Goal: Task Accomplishment & Management: Manage account settings

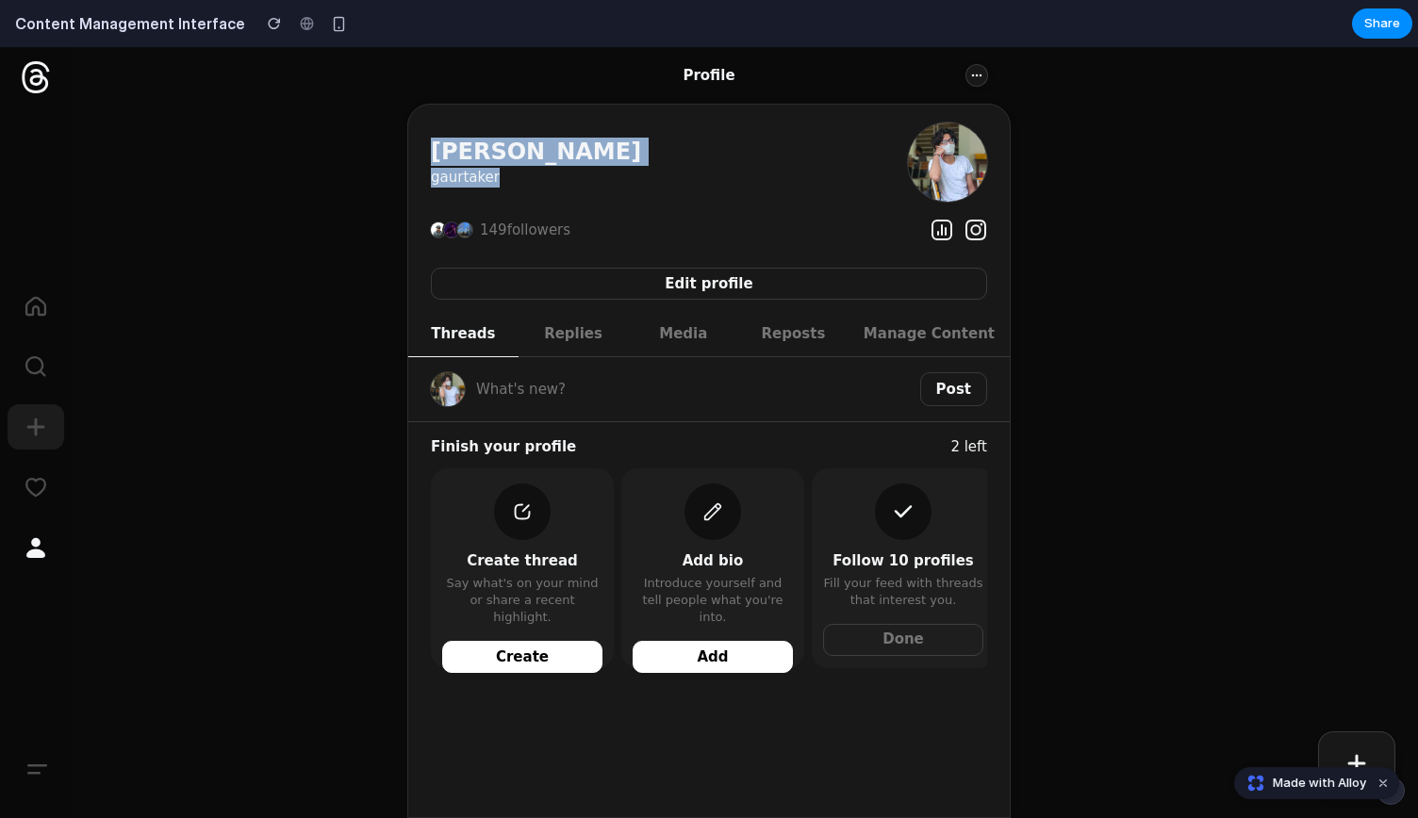
drag, startPoint x: 366, startPoint y: 80, endPoint x: 816, endPoint y: 331, distance: 515.7
click at [851, 341] on div "Profile More [PERSON_NAME] 149 followers Insights Instagram Edit profile Thread…" at bounding box center [709, 432] width 1418 height 771
click at [307, 250] on div "Profile More [PERSON_NAME] 149 followers Insights Instagram Edit profile Thread…" at bounding box center [709, 432] width 1418 height 771
click at [916, 337] on span "Manage Content" at bounding box center [928, 334] width 131 height 20
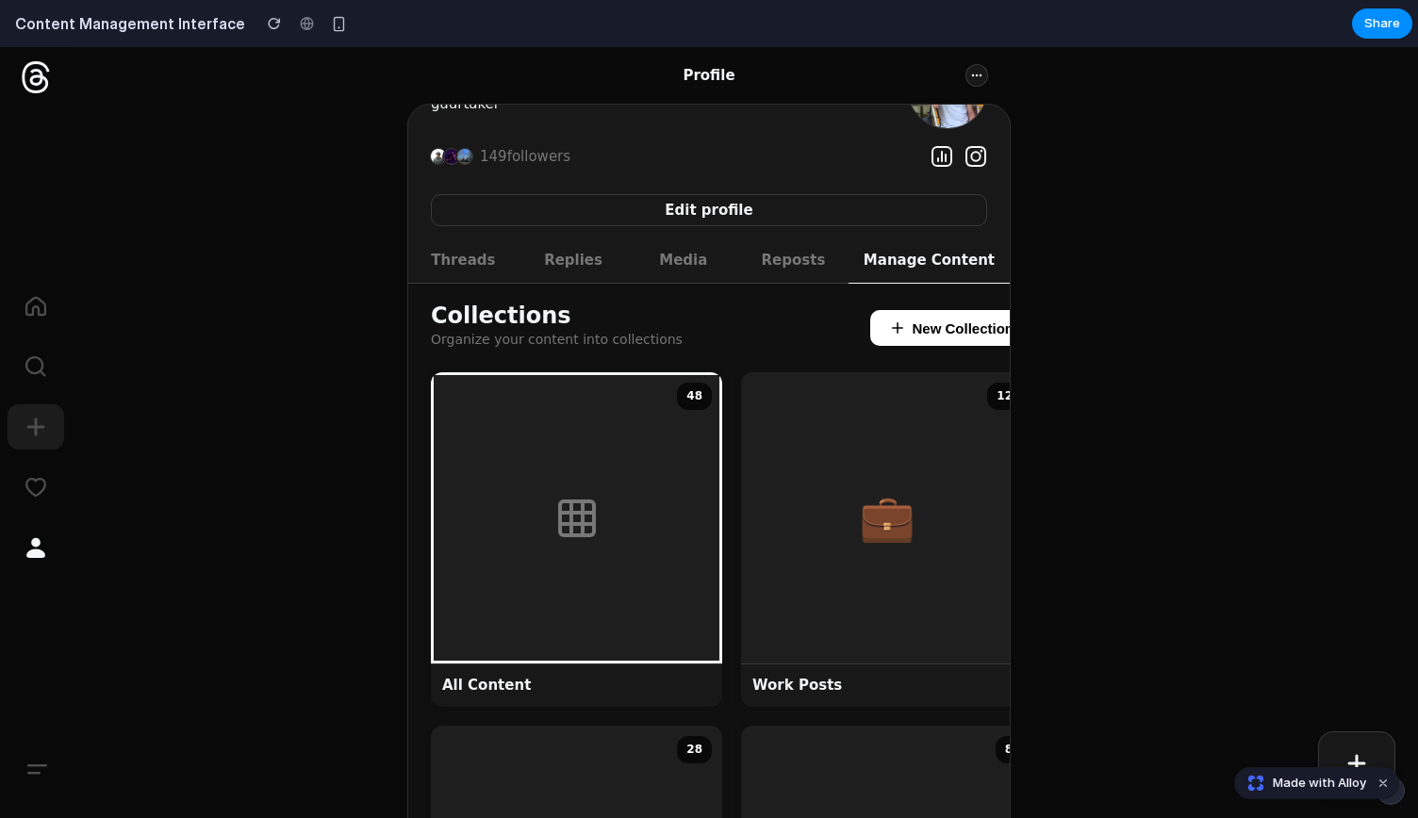
scroll to position [74, 0]
